Goal: Transaction & Acquisition: Download file/media

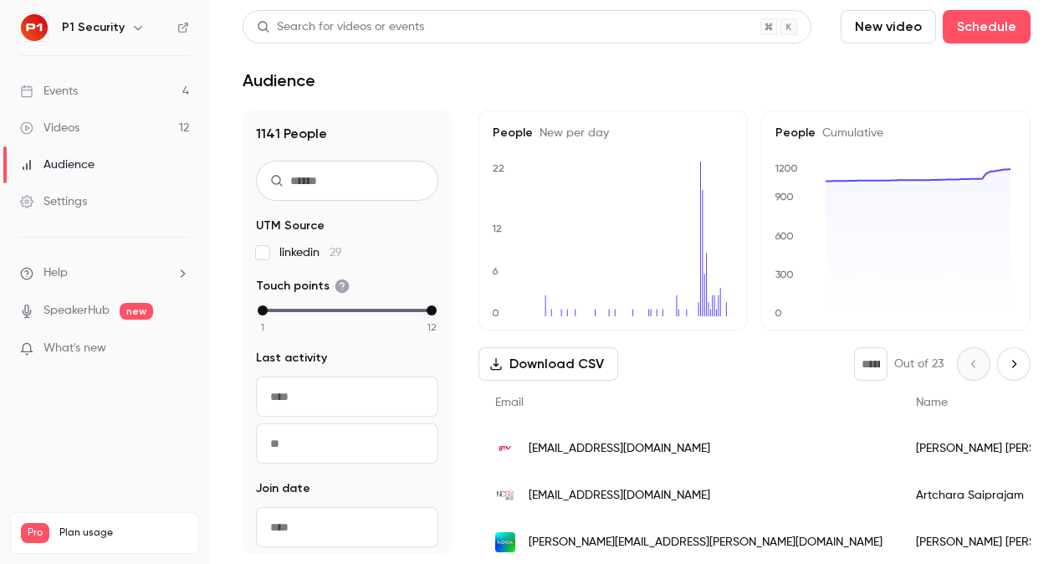
click at [92, 86] on link "Events 4" at bounding box center [104, 91] width 209 height 37
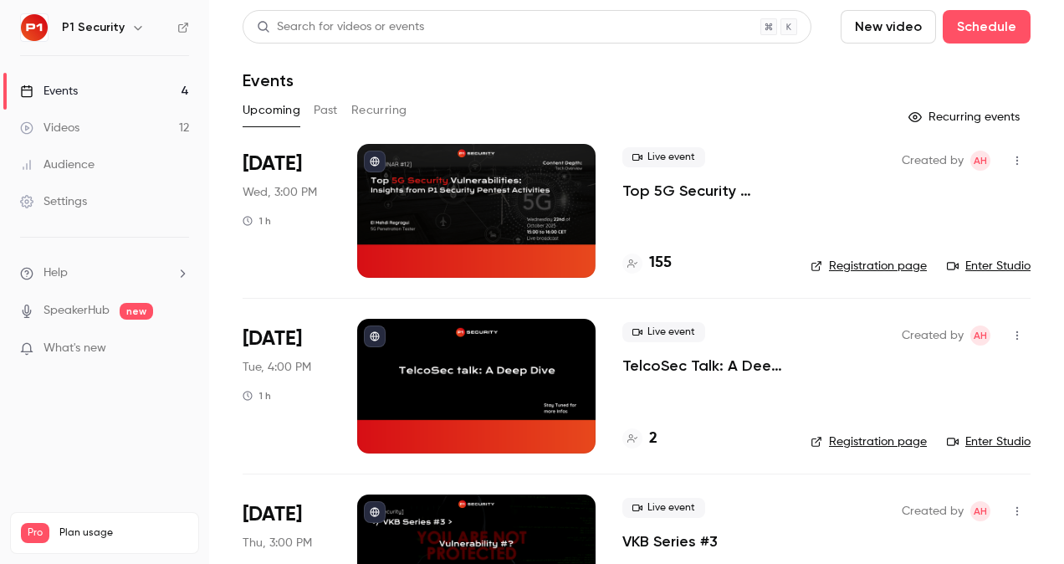
click at [684, 193] on p "Top 5G Security Vulnerabilities: Insights from P1 Security Pentest Activities" at bounding box center [703, 191] width 161 height 20
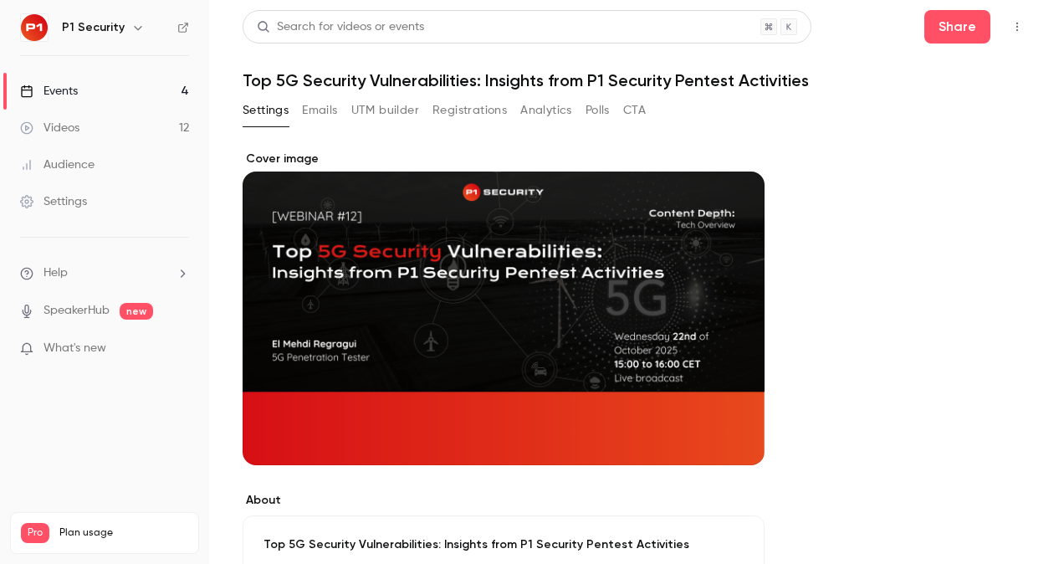
click at [449, 105] on button "Registrations" at bounding box center [470, 110] width 74 height 27
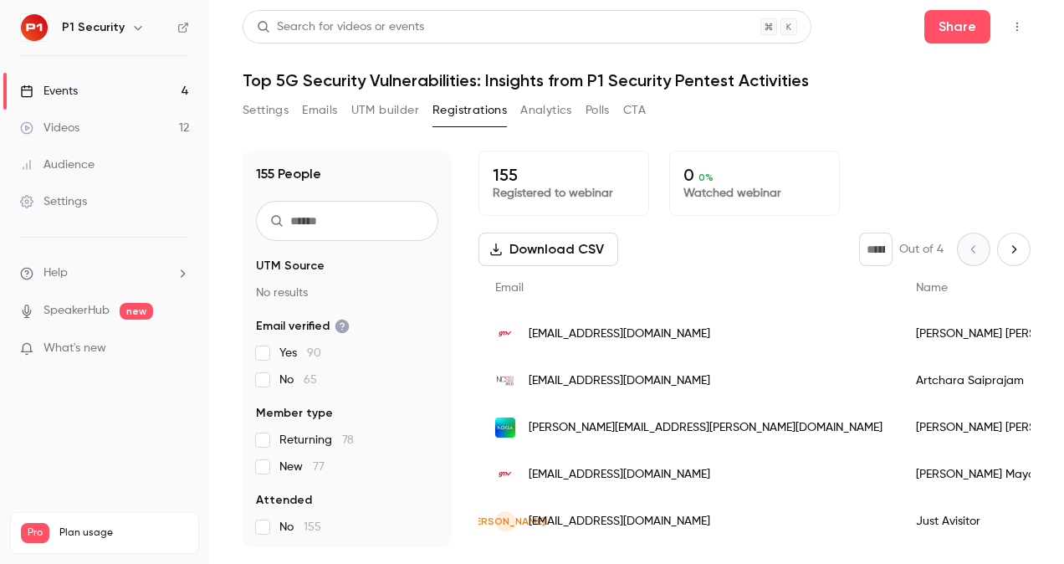
click at [657, 241] on div "Download CSV * Out of 4" at bounding box center [755, 249] width 552 height 33
click at [140, 95] on link "Events 4" at bounding box center [104, 91] width 209 height 37
